Goal: Task Accomplishment & Management: Manage account settings

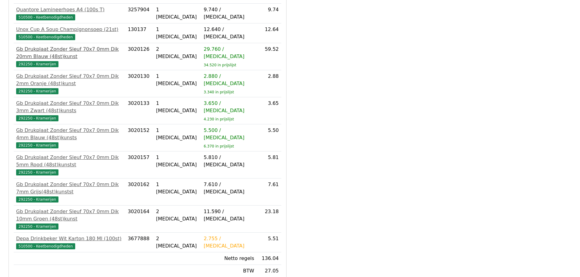
scroll to position [152, 0]
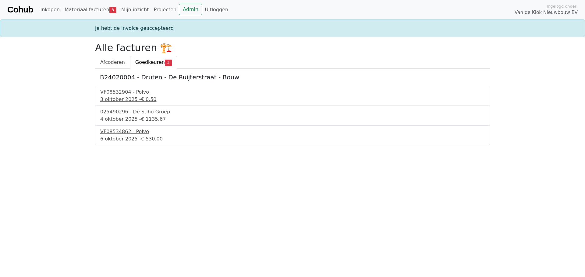
click at [125, 131] on div "VF08534862 - Polvo" at bounding box center [292, 131] width 384 height 7
click at [115, 114] on div "025490296 - De Stiho Groep" at bounding box center [292, 111] width 384 height 7
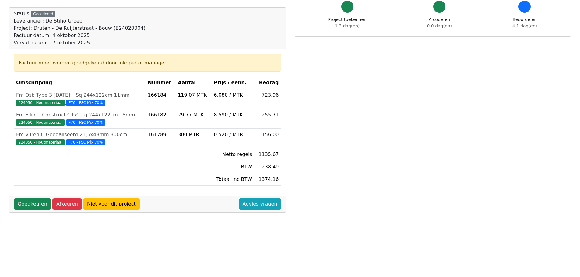
scroll to position [61, 0]
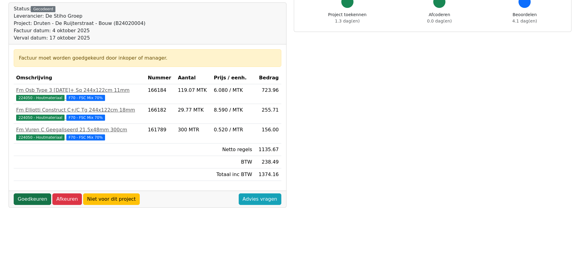
click at [30, 197] on link "Goedkeuren" at bounding box center [32, 200] width 37 height 12
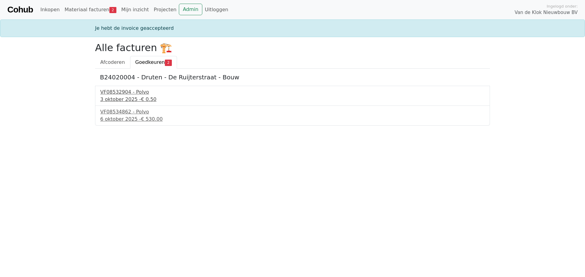
click at [113, 101] on div "3 oktober 2025 - € 0.50" at bounding box center [292, 99] width 384 height 7
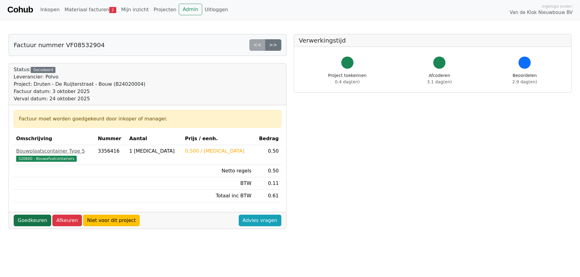
click at [36, 220] on link "Goedkeuren" at bounding box center [32, 221] width 37 height 12
